Goal: Task Accomplishment & Management: Use online tool/utility

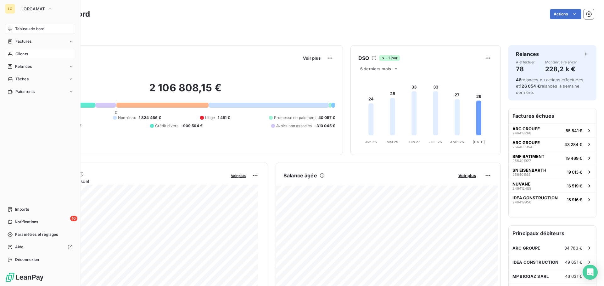
click at [23, 57] on div "Clients" at bounding box center [40, 54] width 70 height 10
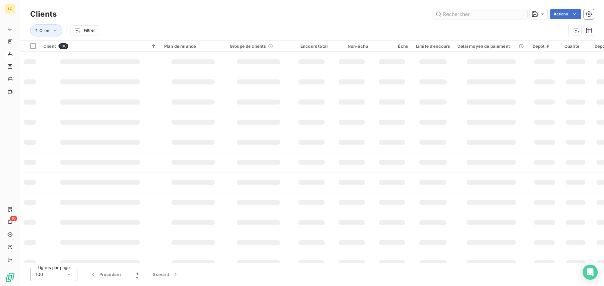
click at [479, 16] on input "text" at bounding box center [480, 14] width 94 height 10
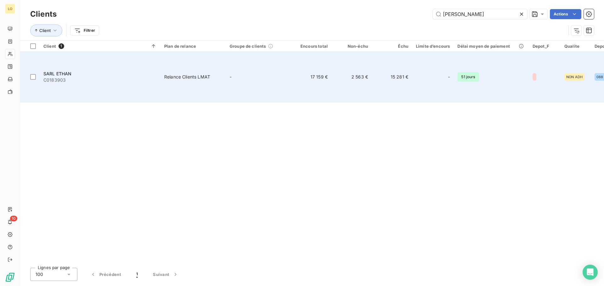
type input "ETHAN"
click at [409, 62] on td "15 281 €" at bounding box center [392, 77] width 40 height 51
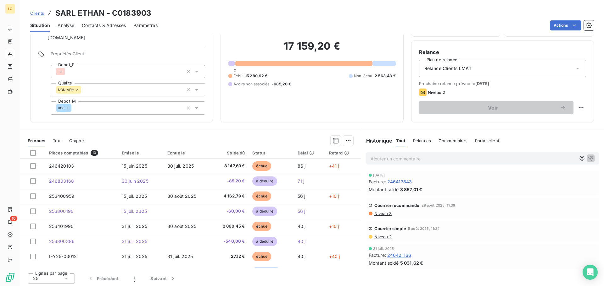
scroll to position [42, 0]
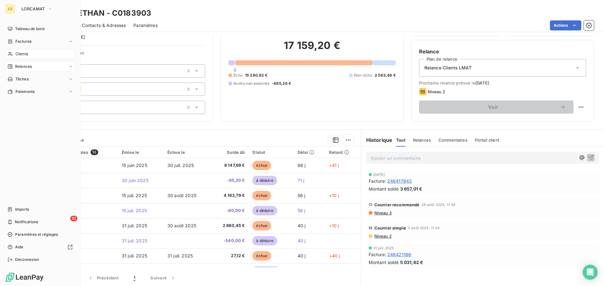
click at [22, 64] on span "Relances" at bounding box center [23, 67] width 17 height 6
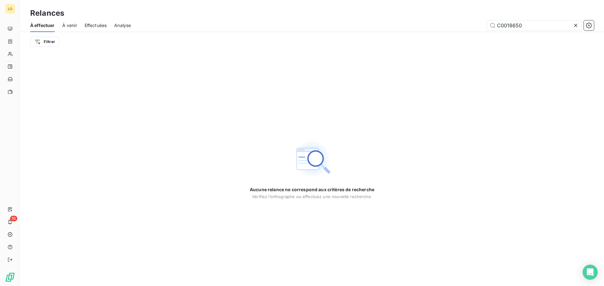
click at [97, 27] on span "Effectuées" at bounding box center [96, 25] width 22 height 6
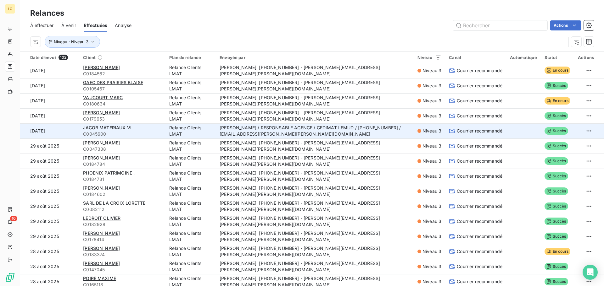
click at [255, 134] on td "[PERSON_NAME] / RESPONSABLE AGENCE / GEDIMAT LEMUD / [PHONE_NUMBER] / [PERSON_N…" at bounding box center [315, 131] width 198 height 15
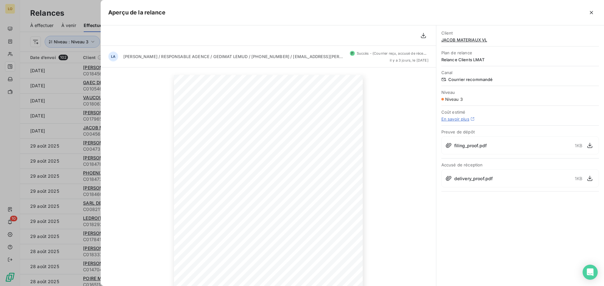
click at [68, 20] on div at bounding box center [302, 143] width 604 height 286
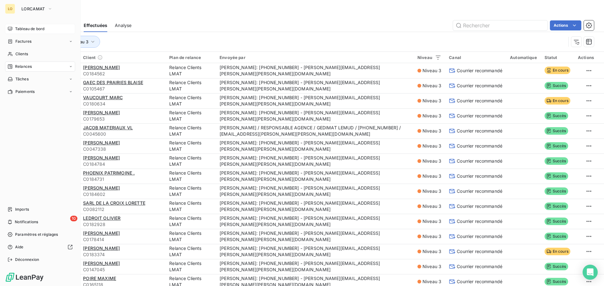
click at [22, 30] on span "Tableau de bord" at bounding box center [29, 29] width 29 height 6
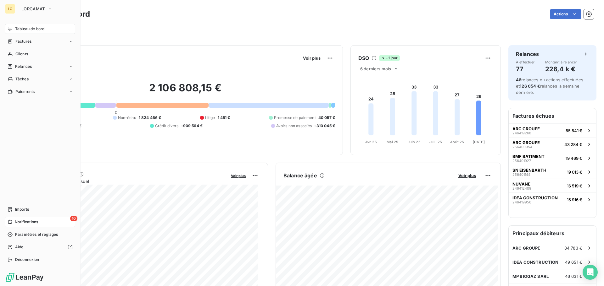
click at [30, 222] on span "Notifications" at bounding box center [26, 222] width 23 height 6
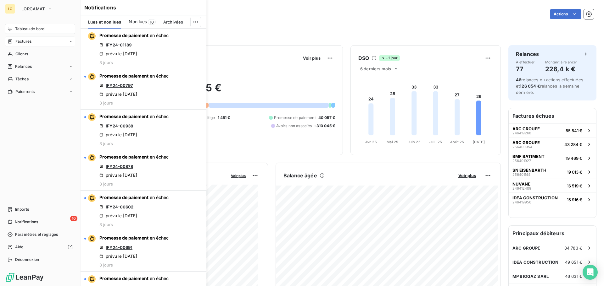
click at [36, 44] on div "Factures" at bounding box center [40, 41] width 70 height 10
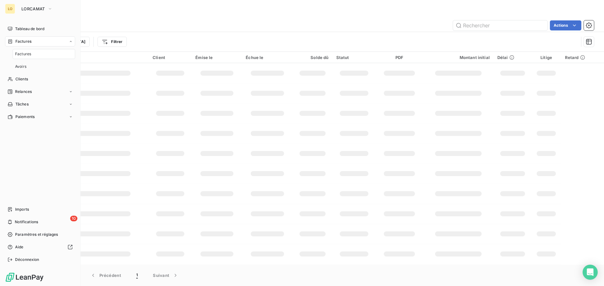
click at [26, 40] on span "Factures" at bounding box center [23, 42] width 16 height 6
click at [23, 54] on span "Clients" at bounding box center [21, 54] width 13 height 6
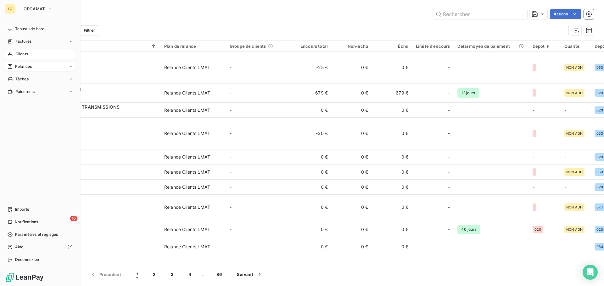
click at [25, 68] on span "Relances" at bounding box center [23, 67] width 17 height 6
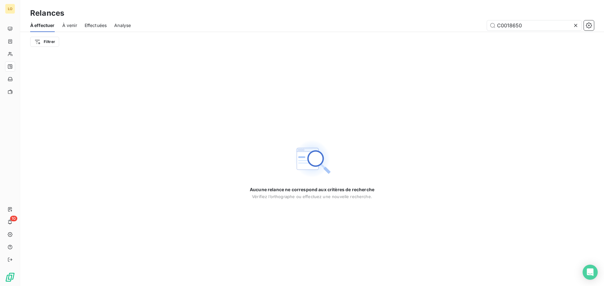
click at [575, 25] on icon at bounding box center [575, 25] width 6 height 6
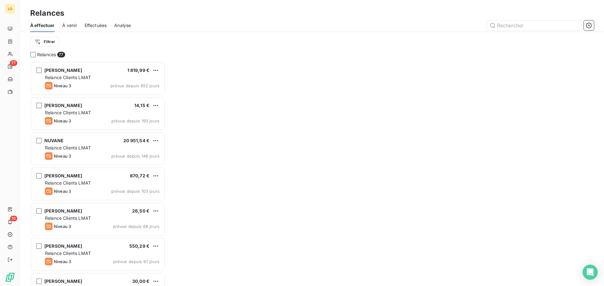
scroll to position [220, 131]
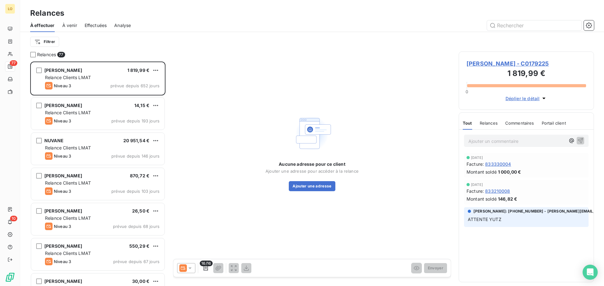
click at [71, 26] on span "À venir" at bounding box center [69, 25] width 15 height 6
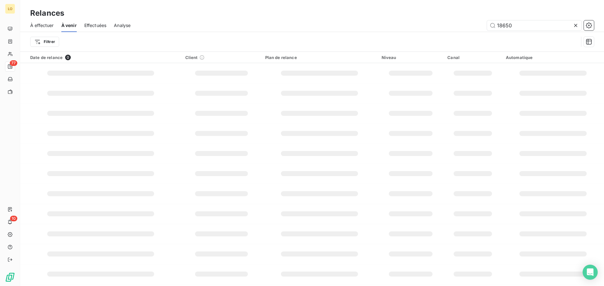
click at [90, 25] on span "Effectuées" at bounding box center [95, 25] width 22 height 6
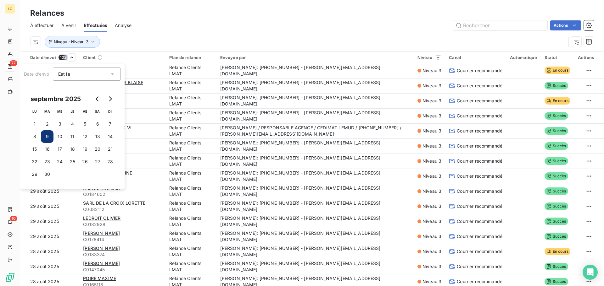
click at [136, 35] on html "LO 77 10 Relances À effectuer À venir Effectuées Analyse Actions Niveau : Nivea…" at bounding box center [302, 143] width 604 height 286
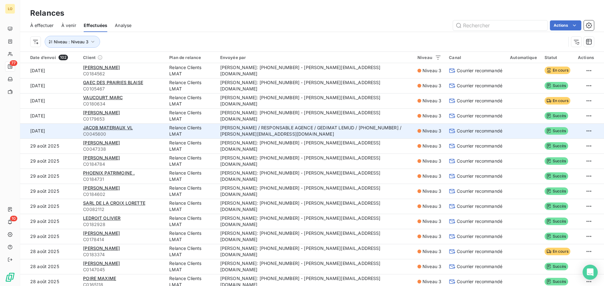
click at [280, 129] on td "[PERSON_NAME] / RESPONSABLE AGENCE / GEDIMAT LEMUD / [PHONE_NUMBER] / [PERSON_N…" at bounding box center [314, 131] width 197 height 15
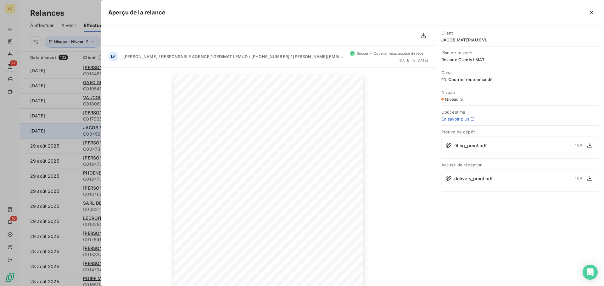
click at [68, 133] on div at bounding box center [302, 143] width 604 height 286
